Goal: Transaction & Acquisition: Subscribe to service/newsletter

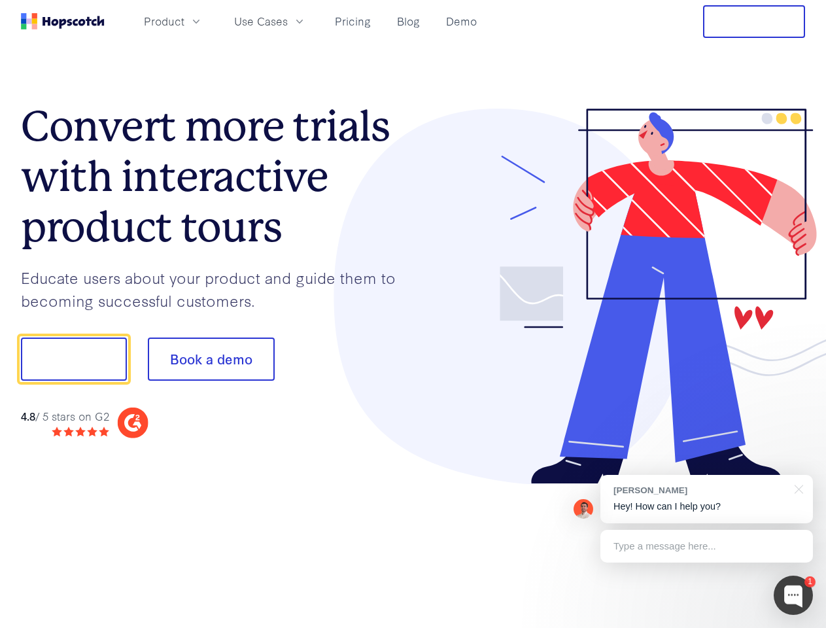
click at [413, 314] on div at bounding box center [609, 297] width 393 height 376
click at [184, 21] on span "Product" at bounding box center [164, 21] width 41 height 16
click at [288, 21] on span "Use Cases" at bounding box center [261, 21] width 54 height 16
click at [754, 22] on button "Free Trial" at bounding box center [754, 21] width 102 height 33
click at [73, 359] on button "Show me!" at bounding box center [74, 359] width 106 height 43
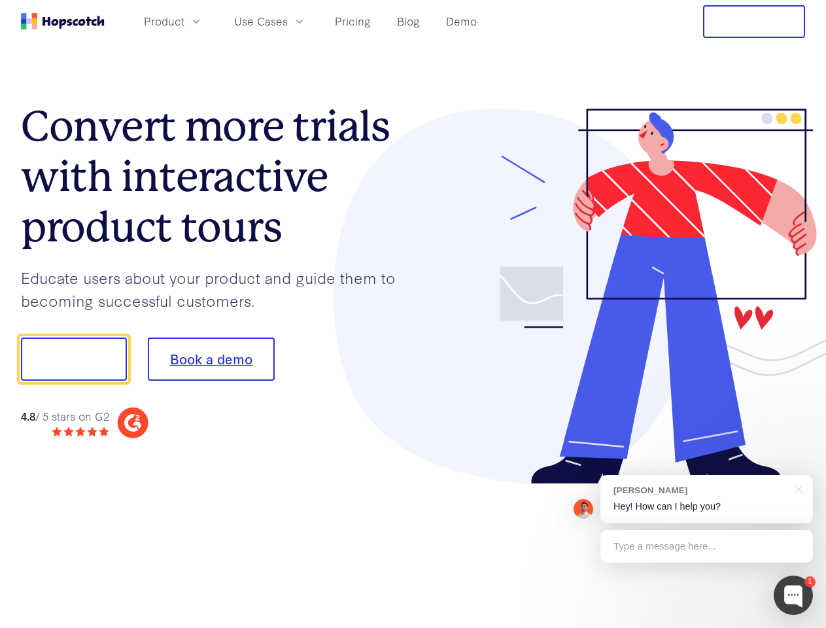
click at [211, 359] on button "Book a demo" at bounding box center [211, 359] width 127 height 43
click at [794, 595] on div at bounding box center [793, 595] width 39 height 39
click at [707, 499] on div "[PERSON_NAME] Hey! How can I help you?" at bounding box center [707, 499] width 213 height 48
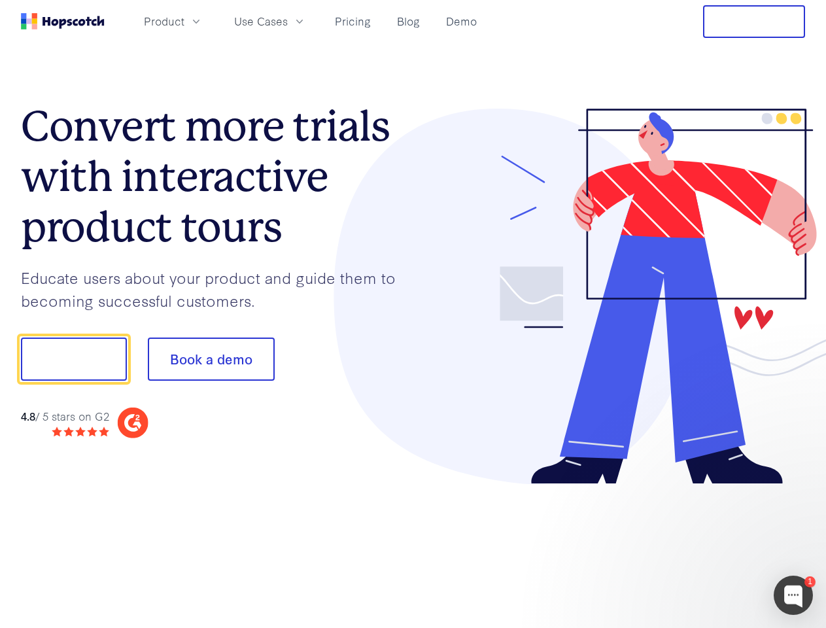
click at [797, 488] on div at bounding box center [690, 357] width 245 height 436
click at [707, 546] on div at bounding box center [690, 445] width 245 height 261
